Goal: Find specific page/section: Find specific page/section

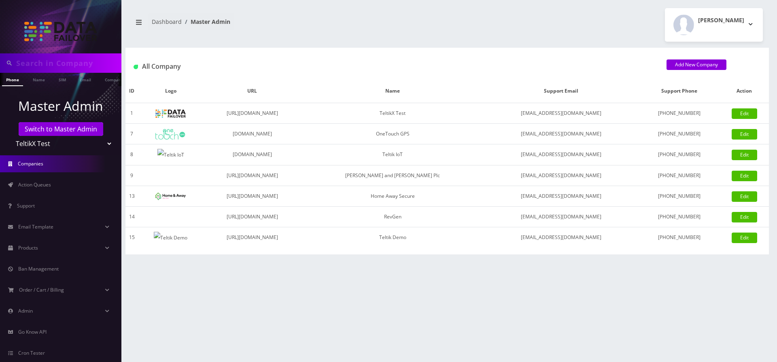
scroll to position [0, 4]
click at [297, 91] on th "URL" at bounding box center [252, 91] width 99 height 24
drag, startPoint x: 127, startPoint y: 90, endPoint x: 747, endPoint y: 95, distance: 619.8
click at [747, 95] on tr "ID Logo URL Name Support Email Support Phone Action" at bounding box center [446, 91] width 643 height 24
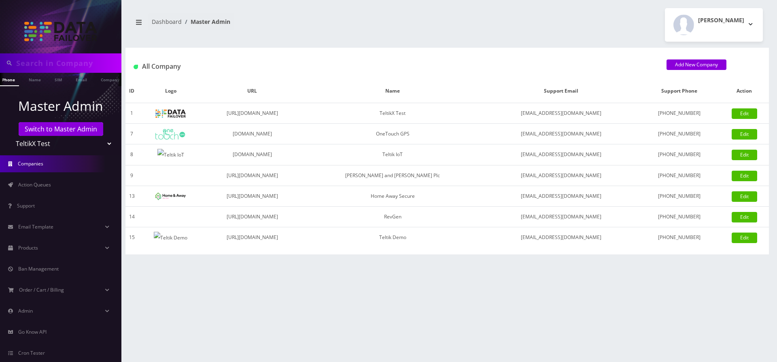
click at [643, 66] on h1 "All Company" at bounding box center [394, 67] width 521 height 8
